Goal: Find specific page/section: Find specific page/section

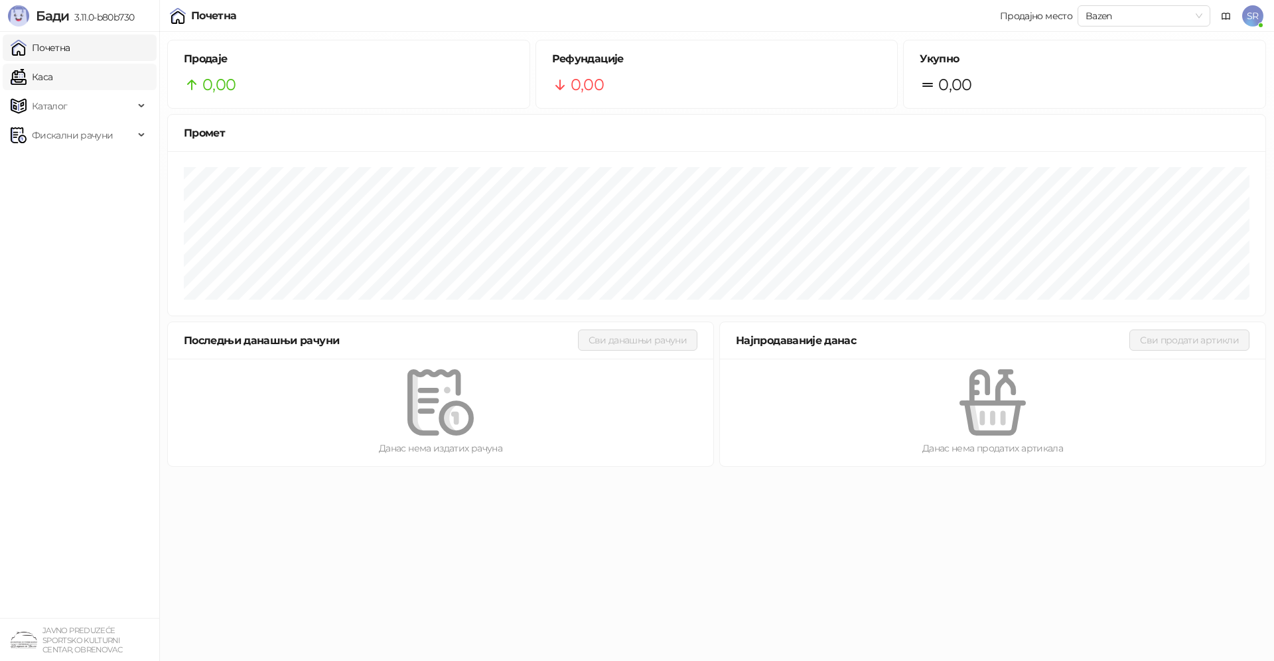
click at [52, 70] on link "Каса" at bounding box center [32, 77] width 42 height 27
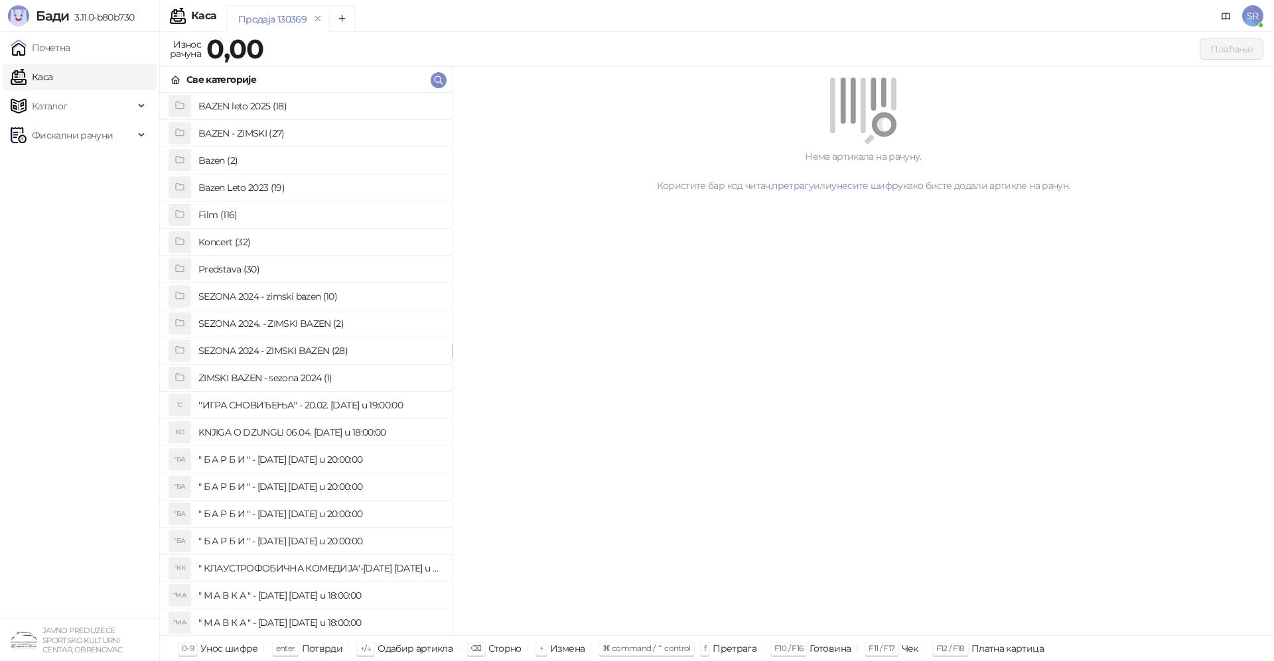
click at [1256, 12] on span "SR" at bounding box center [1252, 15] width 21 height 21
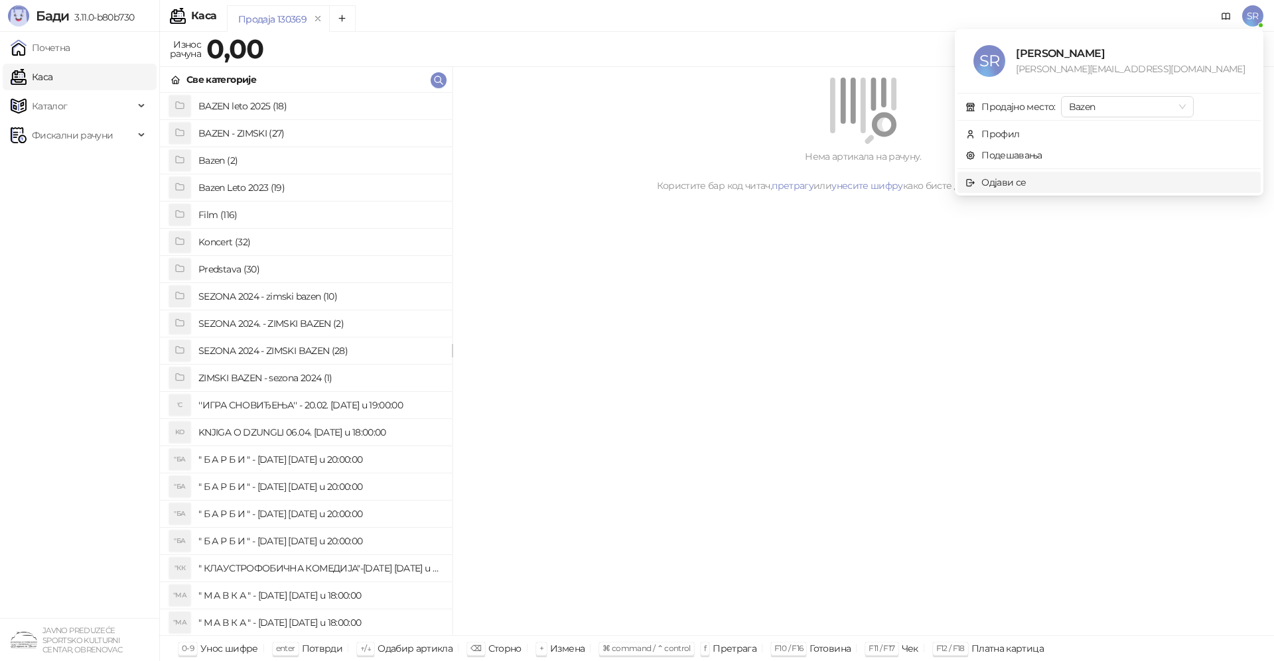
click at [1107, 179] on span "Одјави се" at bounding box center [1108, 182] width 287 height 15
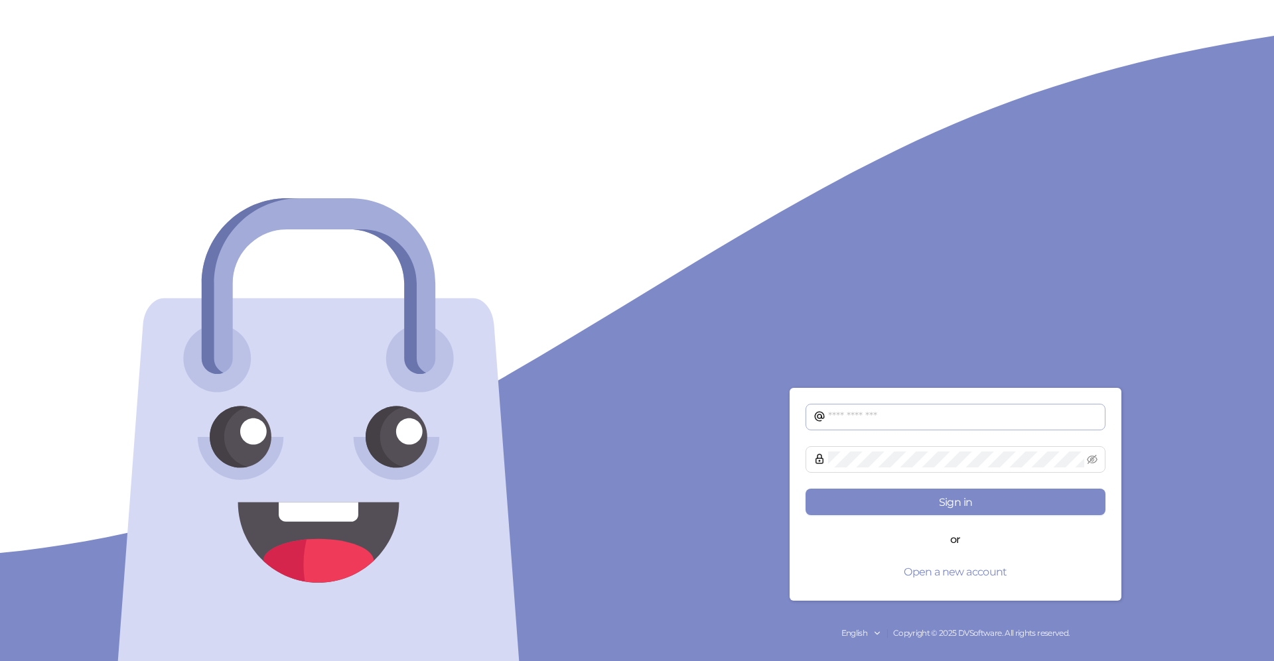
click at [878, 408] on span at bounding box center [955, 417] width 300 height 27
type input "**********"
click at [936, 499] on button "Sign in" at bounding box center [955, 502] width 300 height 27
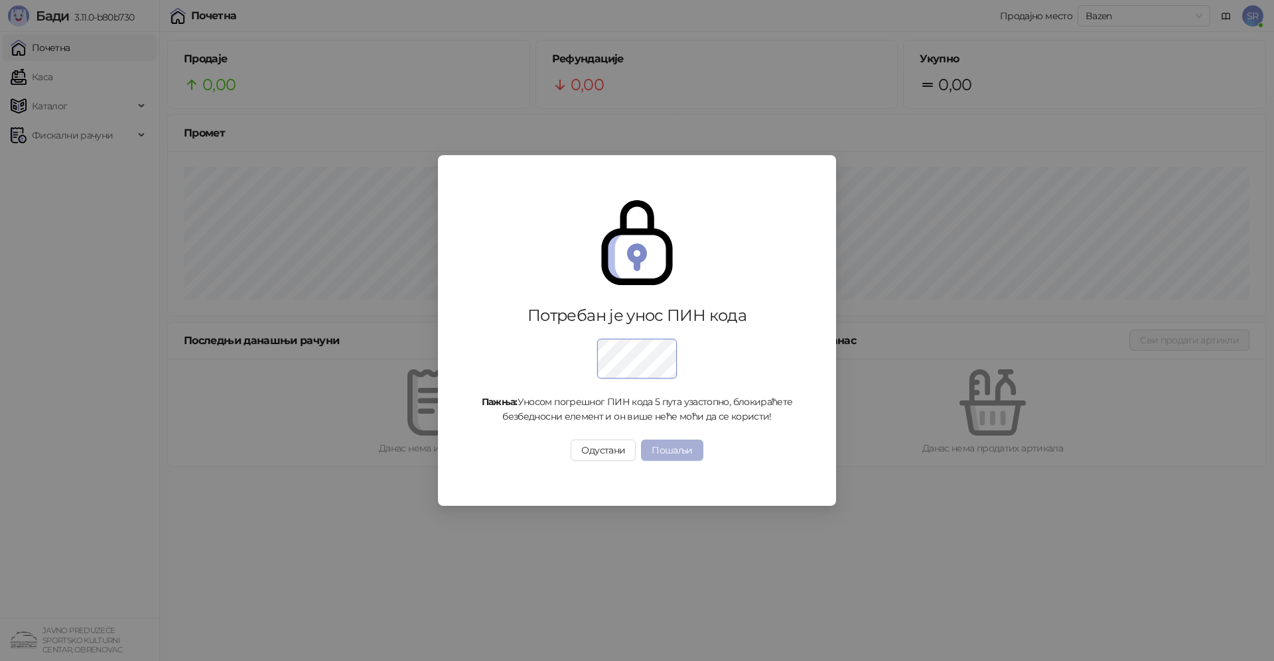
click at [662, 450] on button "Пошаљи" at bounding box center [672, 450] width 62 height 21
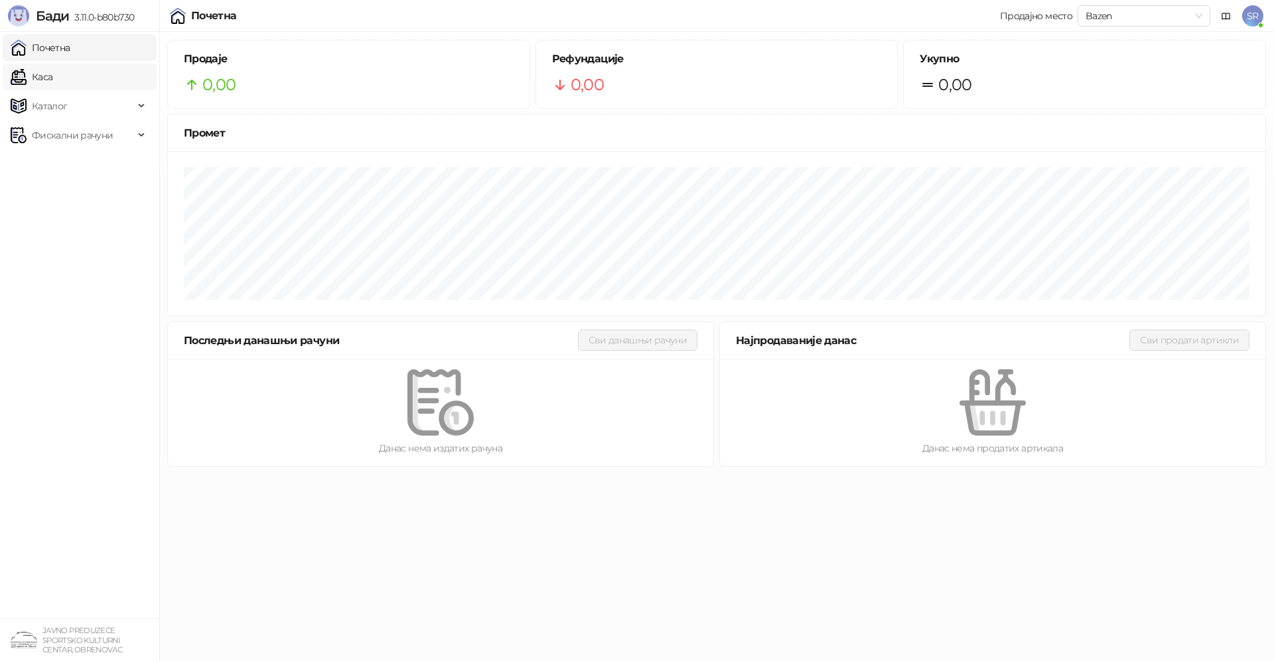
click at [52, 81] on link "Каса" at bounding box center [32, 77] width 42 height 27
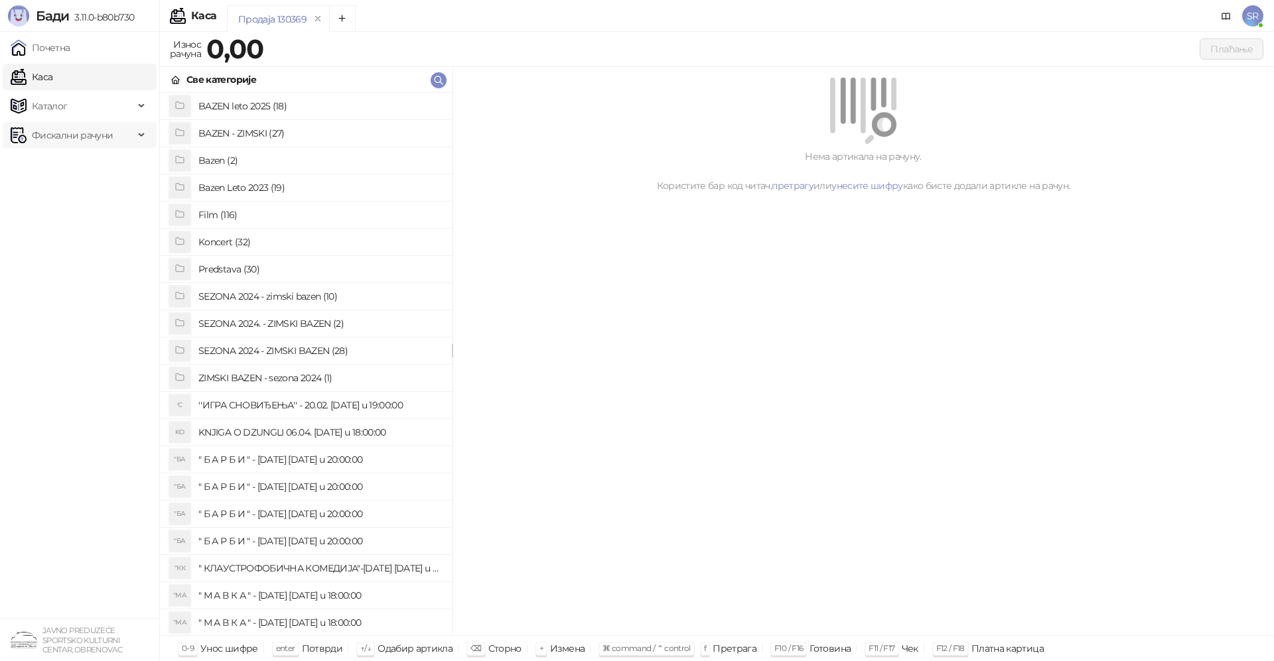
click at [78, 141] on span "Фискални рачуни" at bounding box center [72, 135] width 81 height 27
click at [72, 199] on link "По данима" at bounding box center [51, 193] width 70 height 27
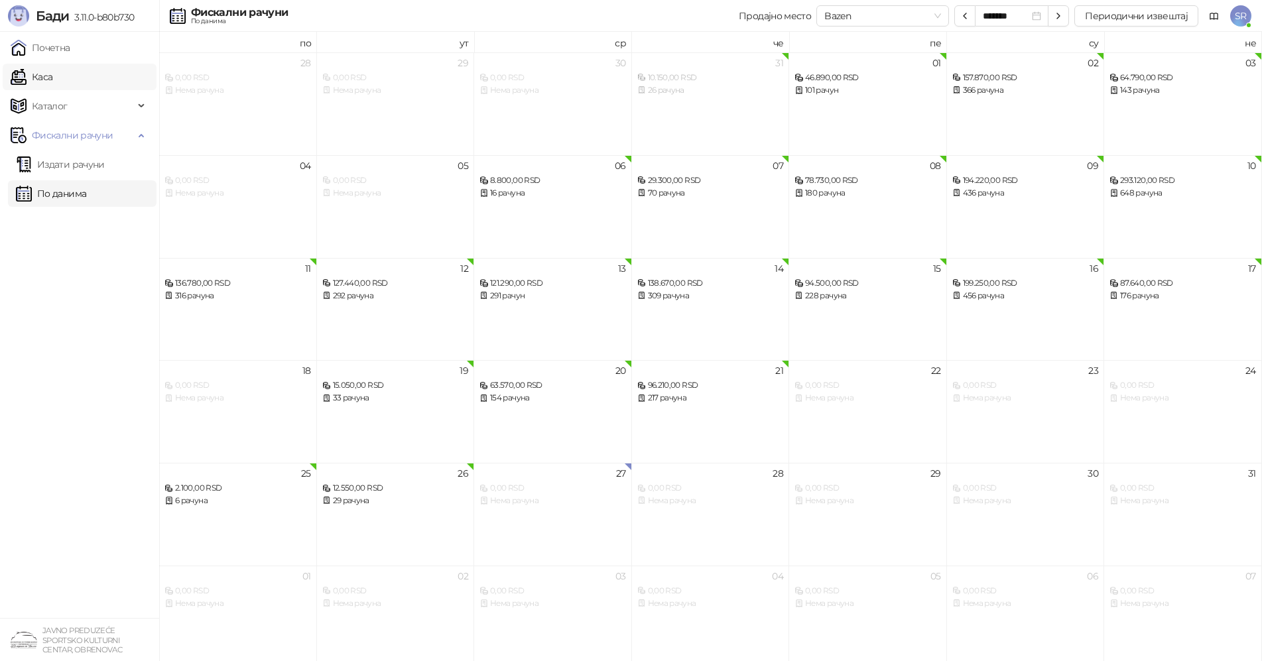
click at [45, 73] on link "Каса" at bounding box center [32, 77] width 42 height 27
